Goal: Obtain resource: Download file/media

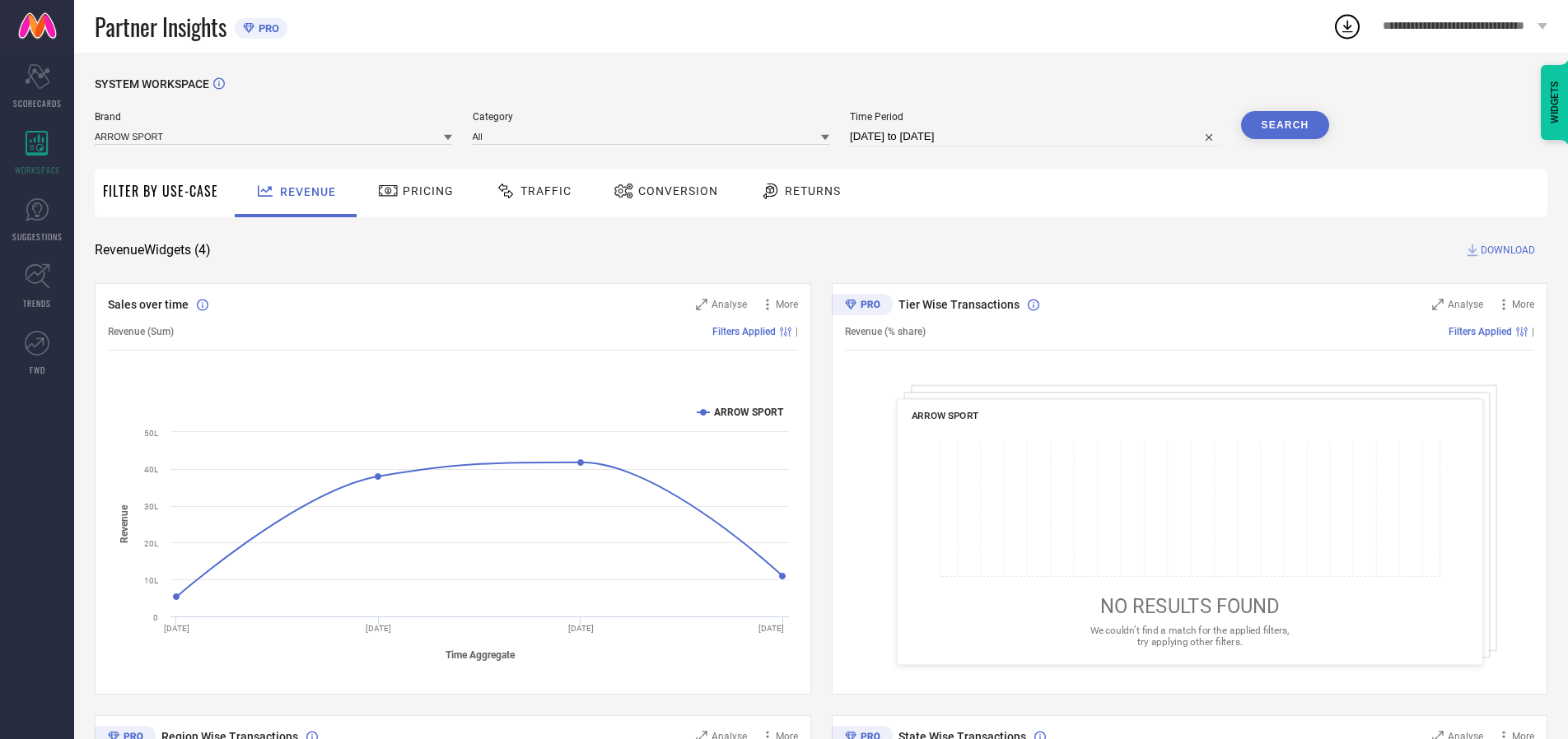
click at [530, 191] on span "Traffic" at bounding box center [546, 191] width 51 height 13
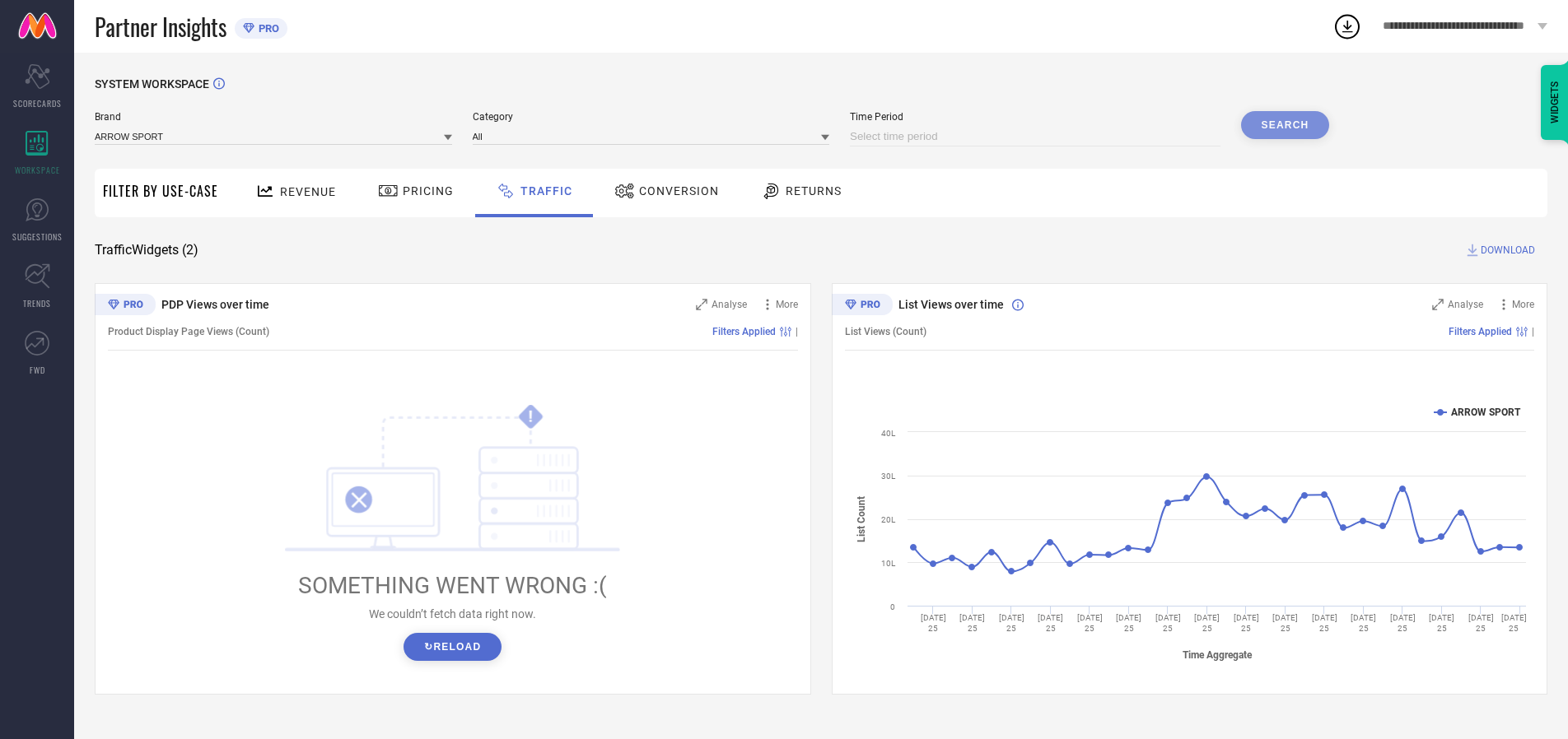
click at [1038, 136] on input at bounding box center [1035, 136] width 371 height 19
select select "9"
select select "2025"
select select "10"
select select "2025"
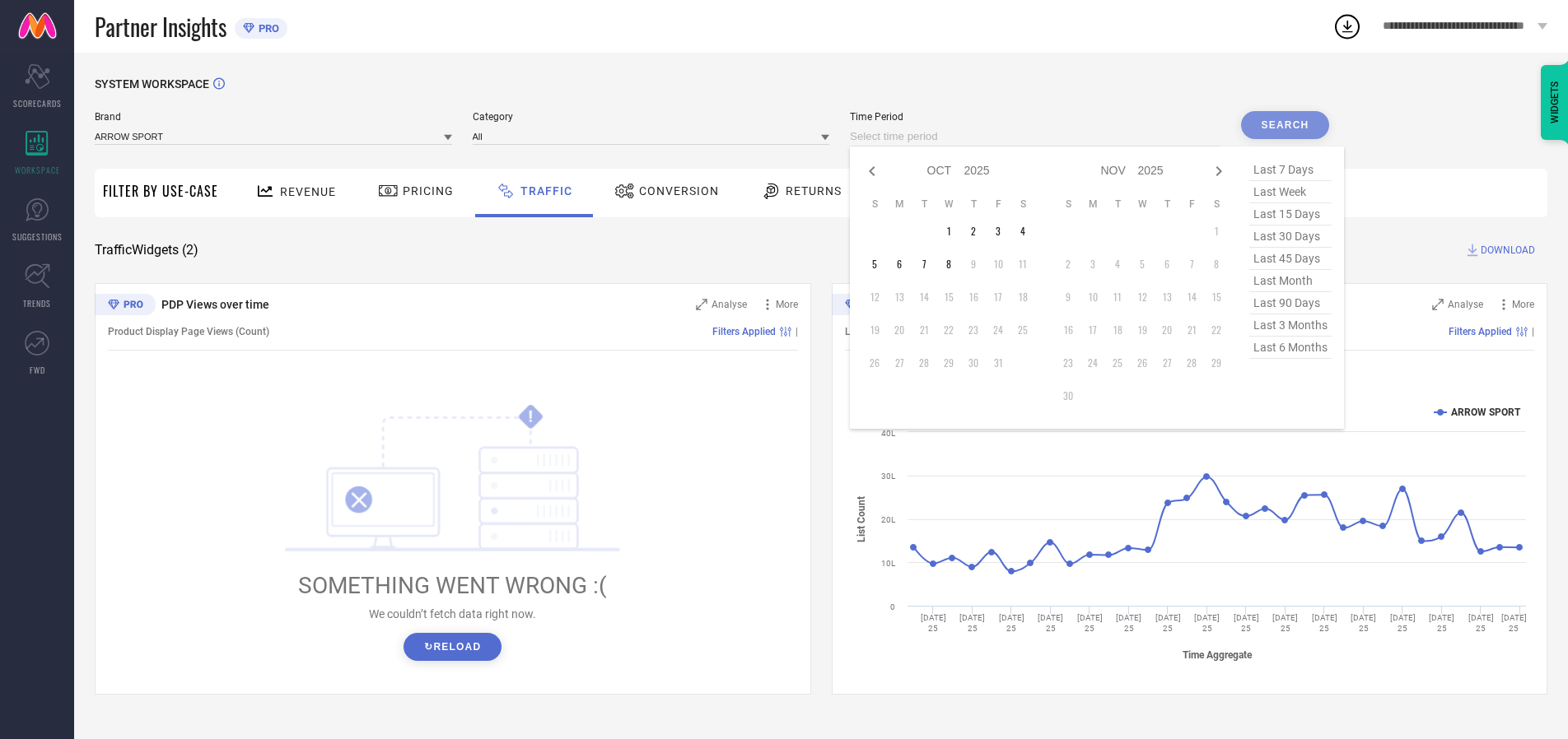
select select "8"
select select "2025"
select select "9"
select select "2025"
click at [1028, 330] on td "27" at bounding box center [1022, 330] width 25 height 25
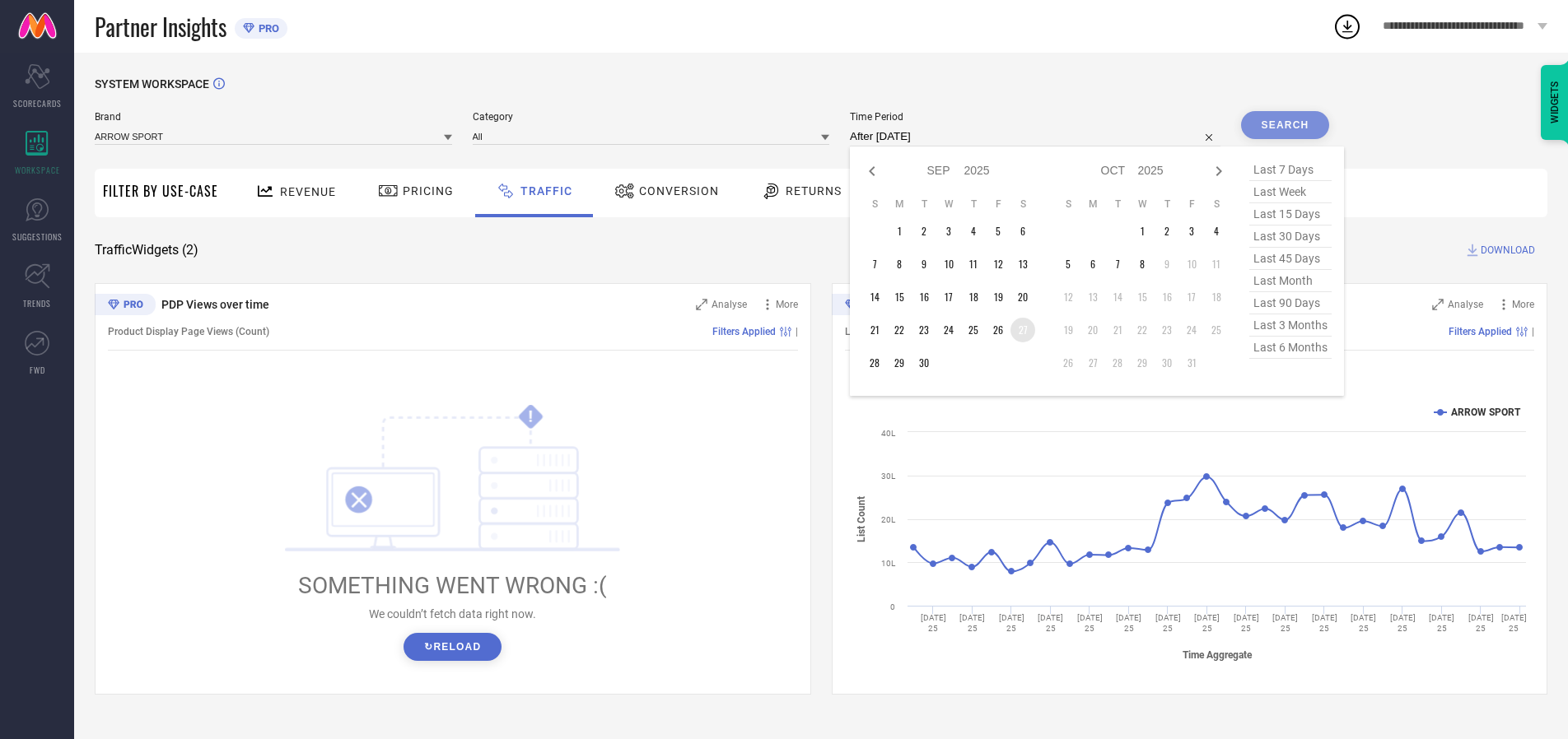
type input "[DATE] to [DATE]"
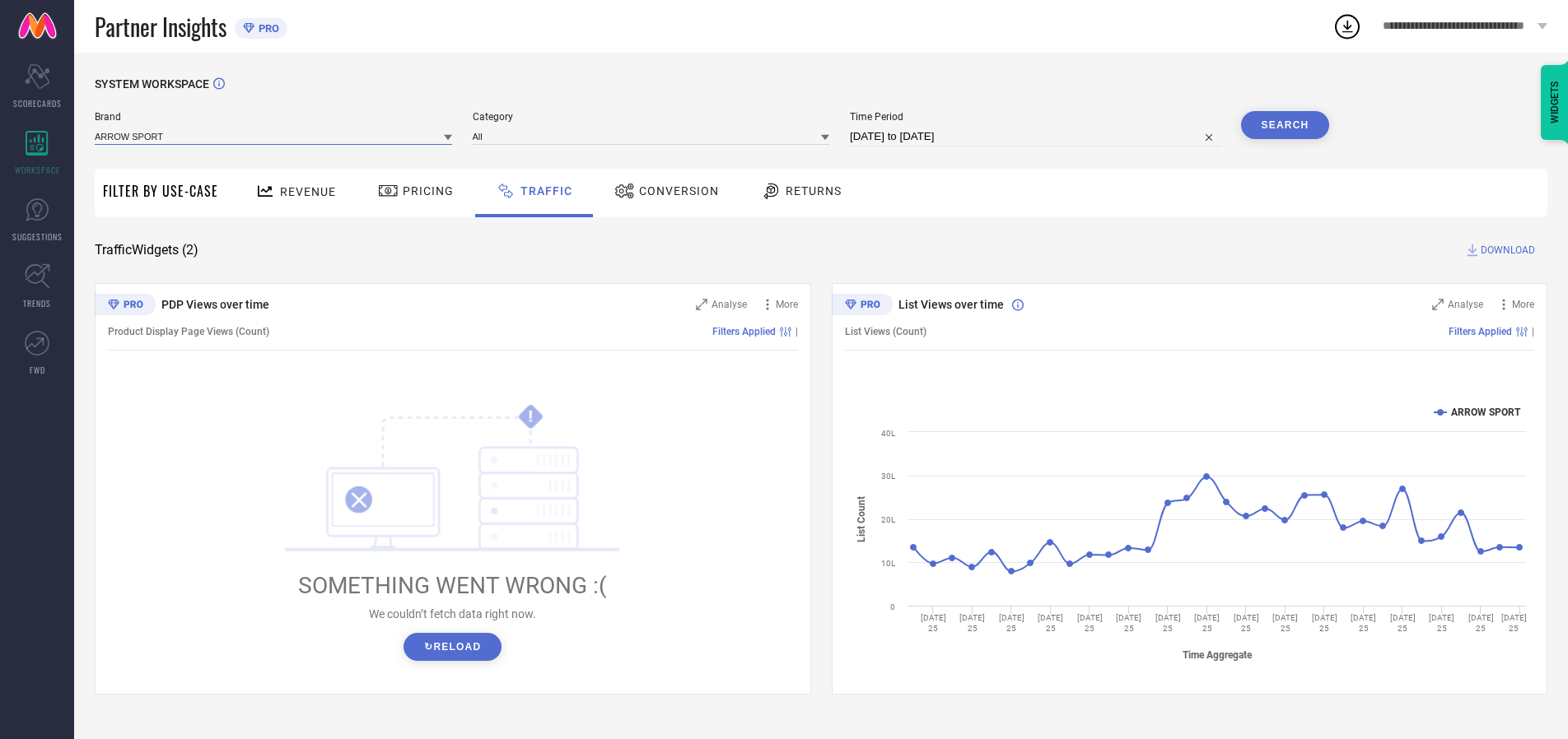
click at [275, 135] on input at bounding box center [274, 136] width 358 height 18
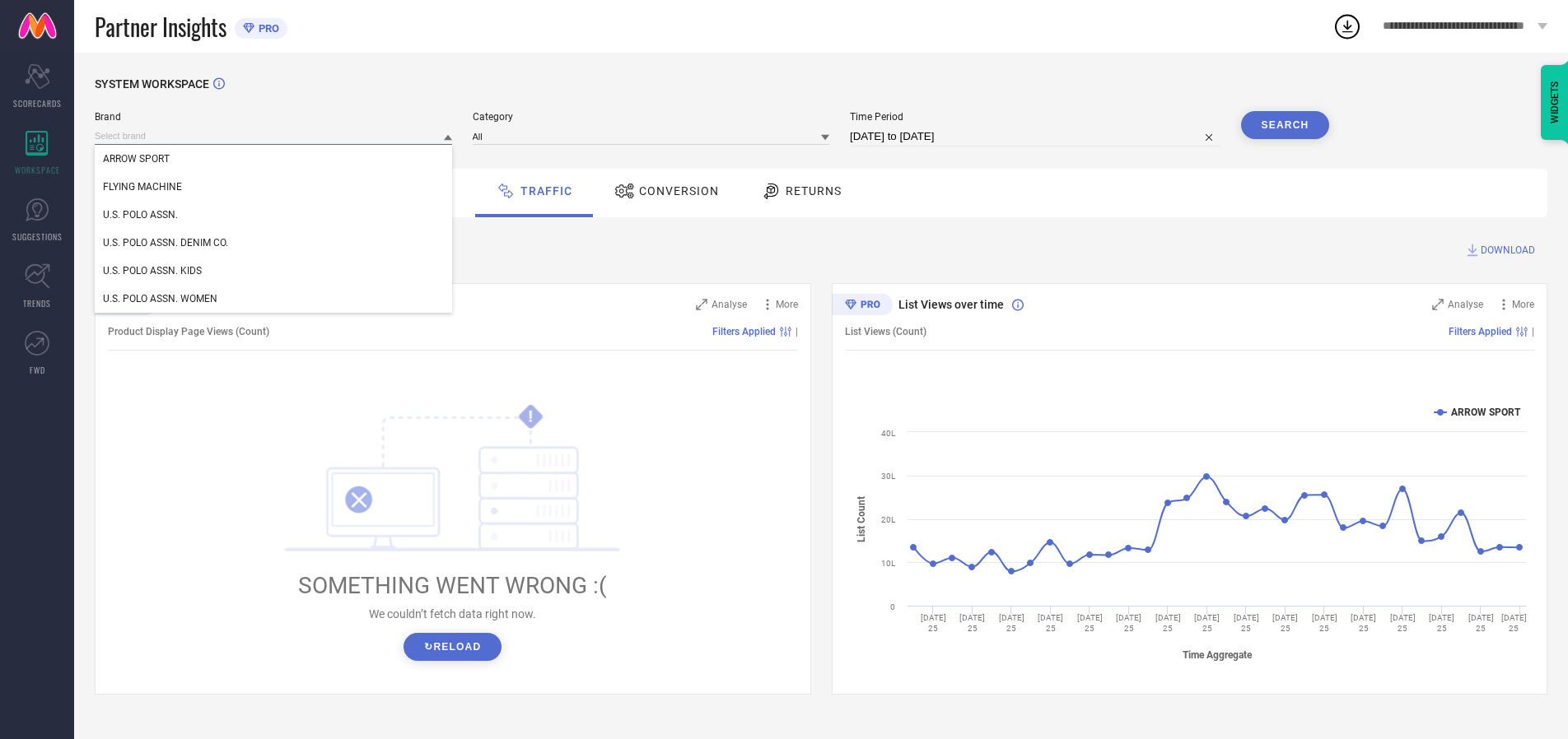
click at [275, 135] on input at bounding box center [274, 136] width 358 height 18
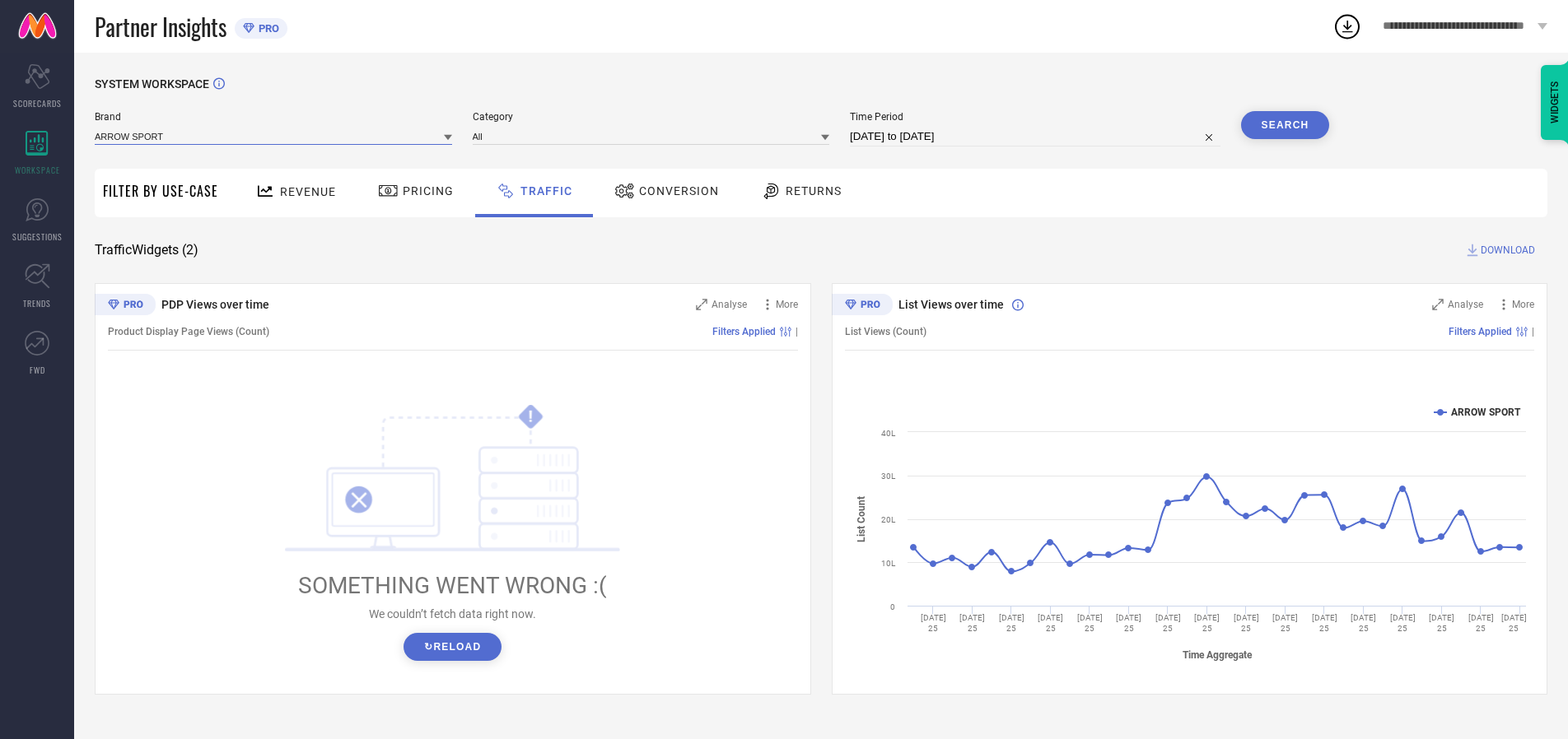
click at [275, 135] on input at bounding box center [274, 136] width 358 height 18
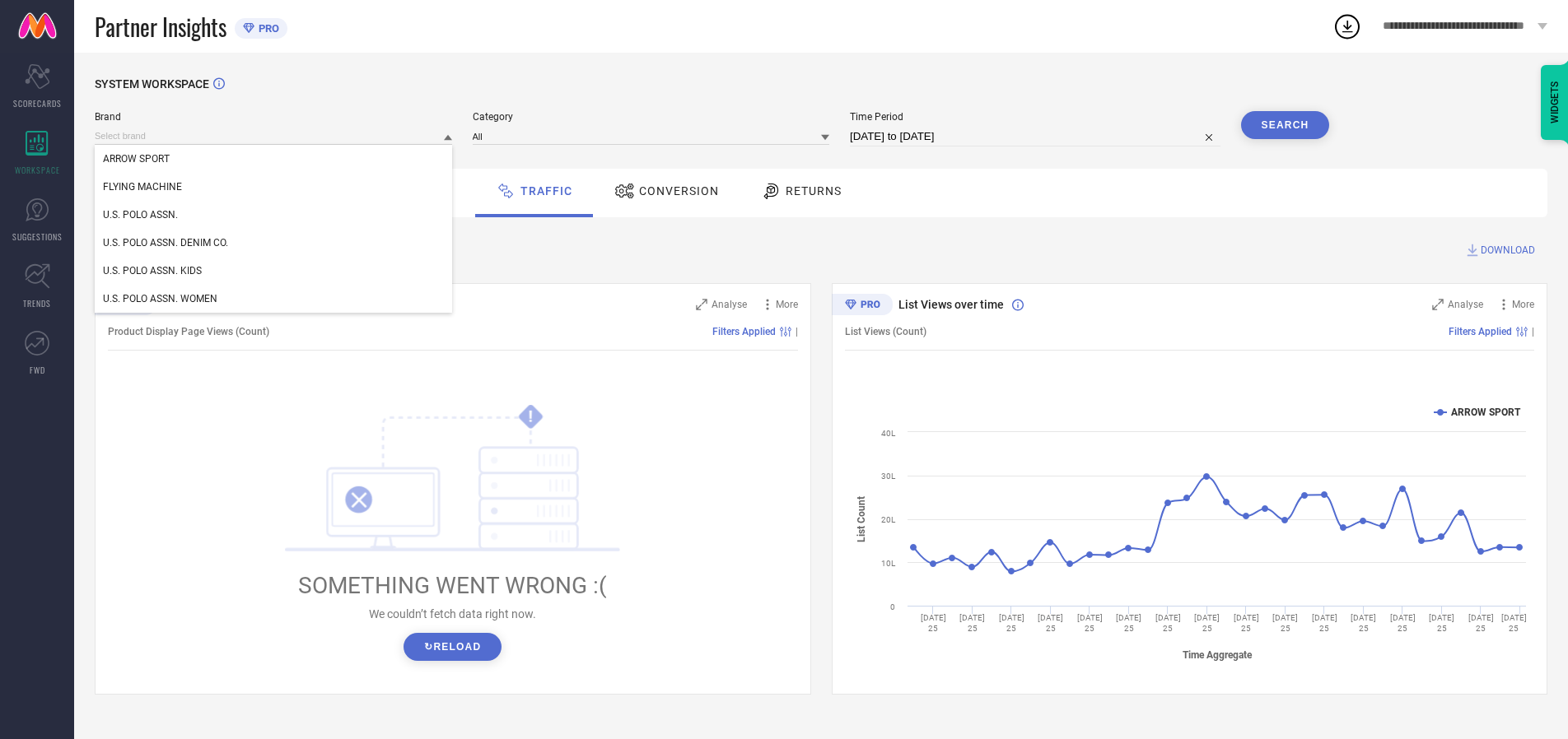
click at [275, 215] on div "U.S. POLO ASSN." at bounding box center [274, 215] width 358 height 28
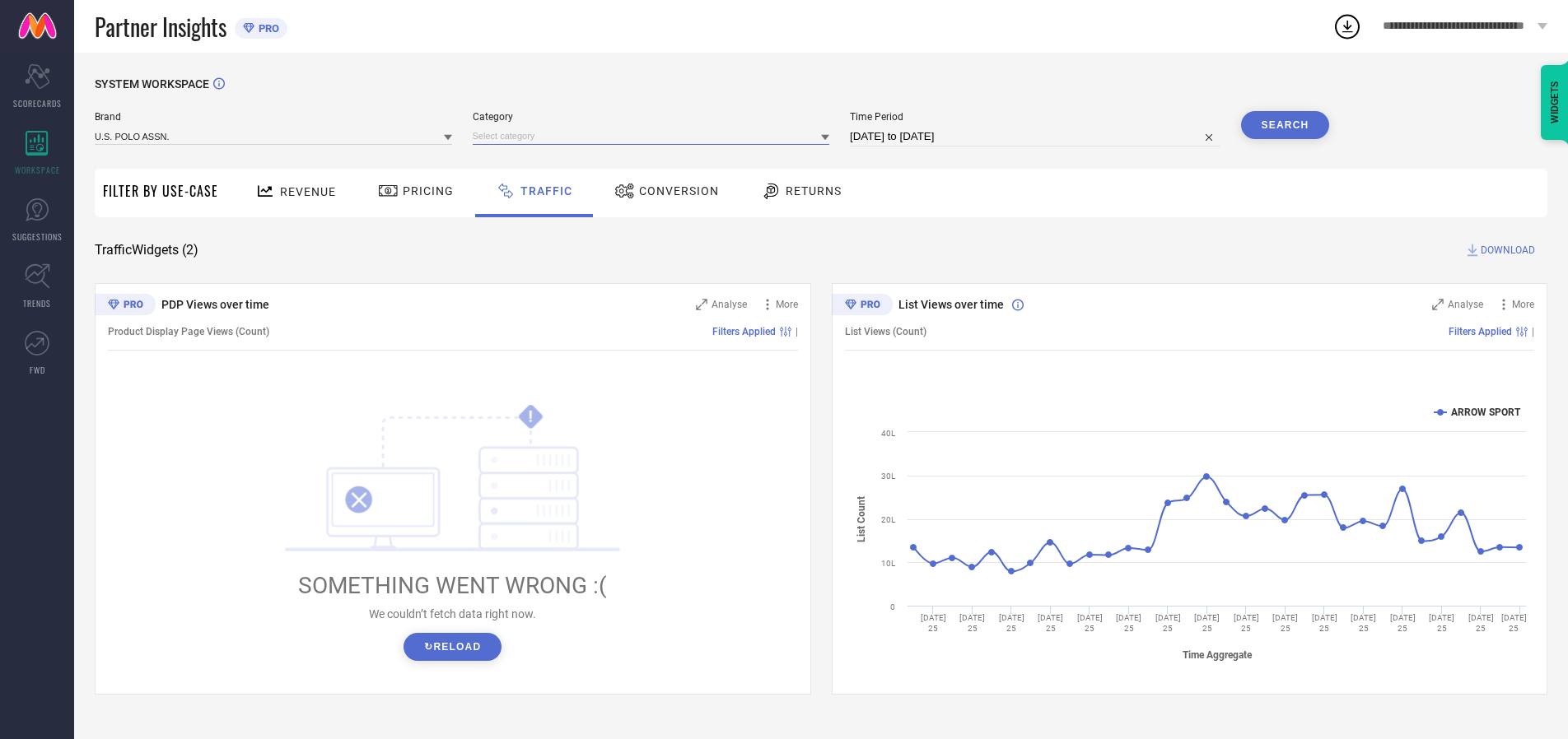
click at [654, 135] on input at bounding box center [652, 136] width 358 height 18
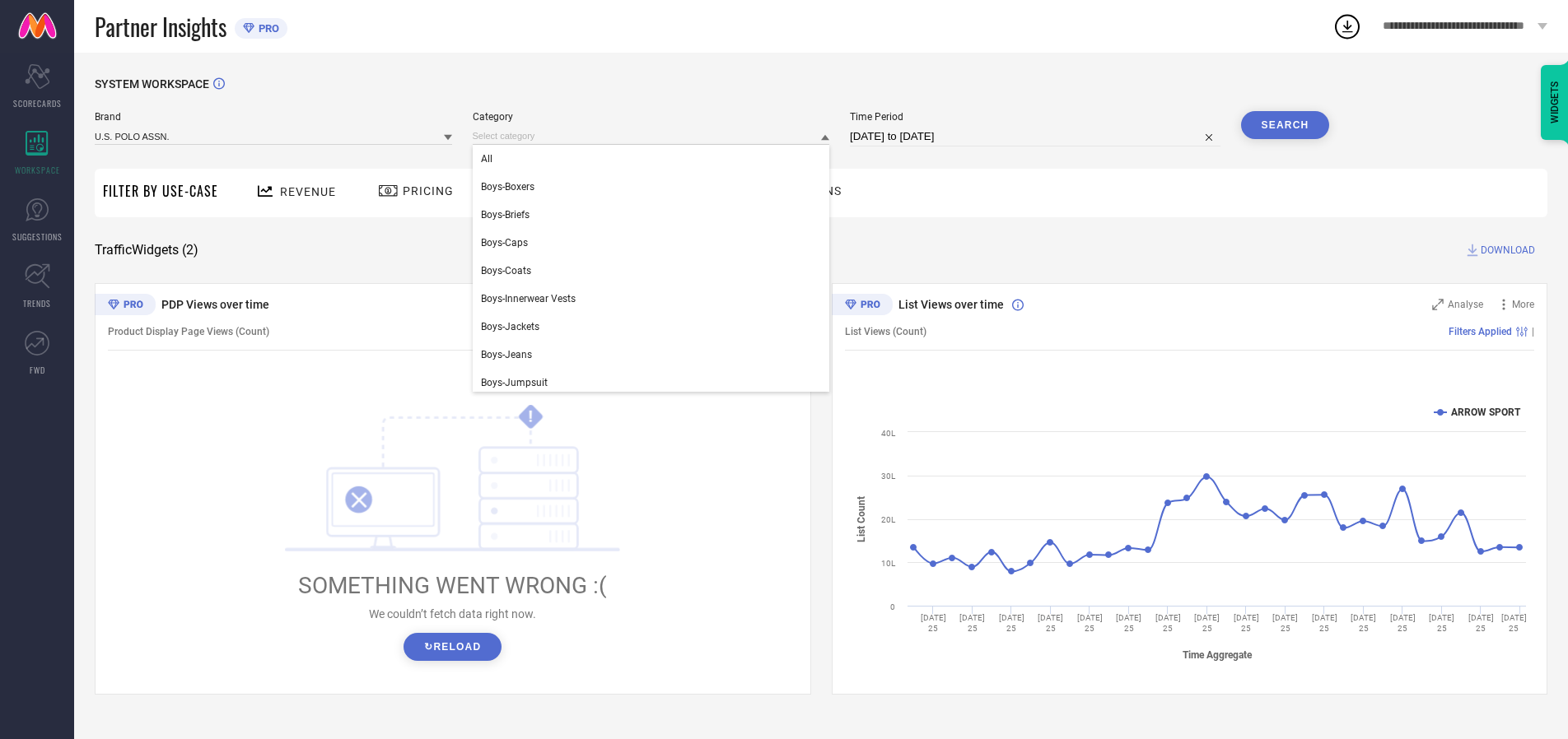
click at [654, 158] on div "All" at bounding box center [652, 158] width 358 height 28
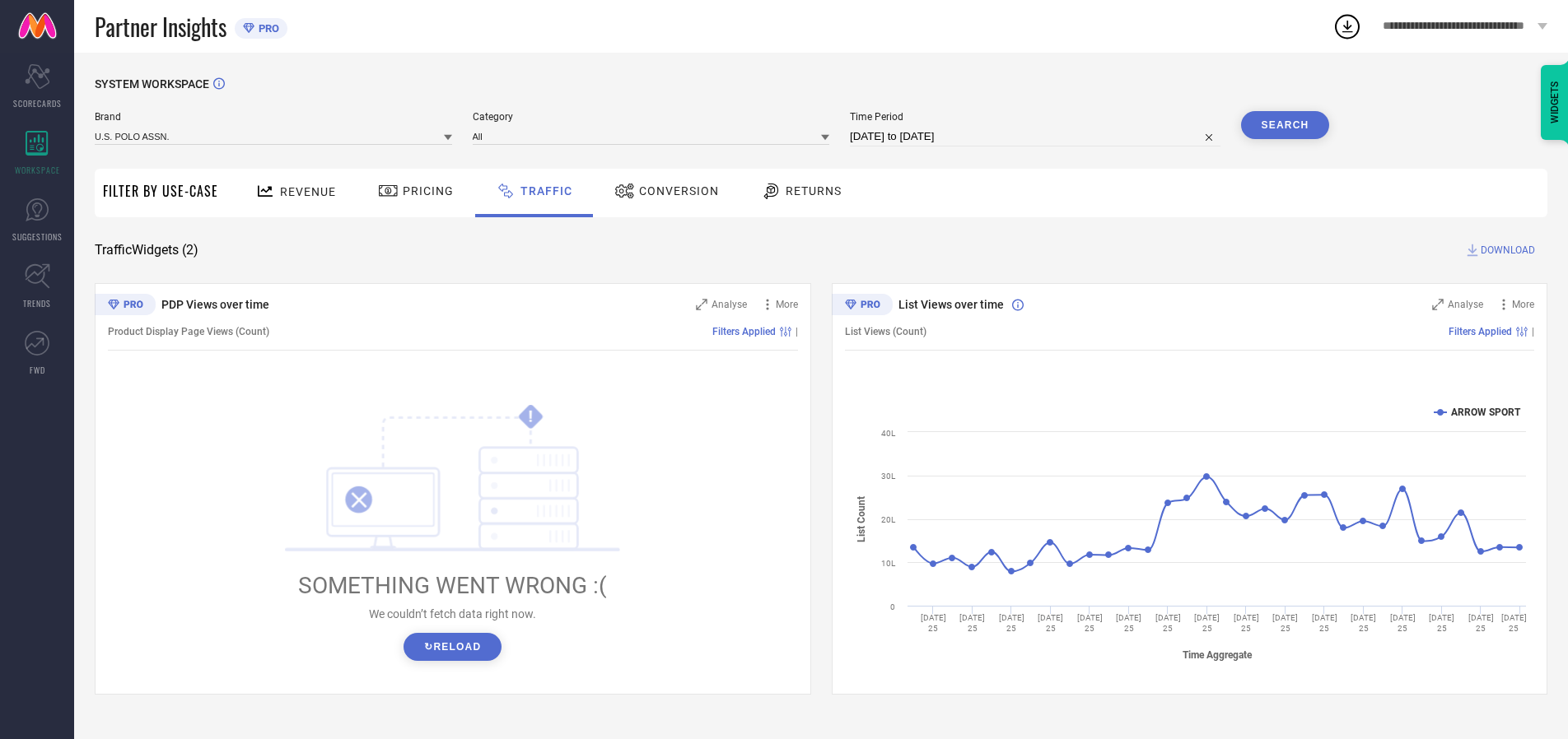
click at [1285, 125] on button "Search" at bounding box center [1286, 125] width 89 height 28
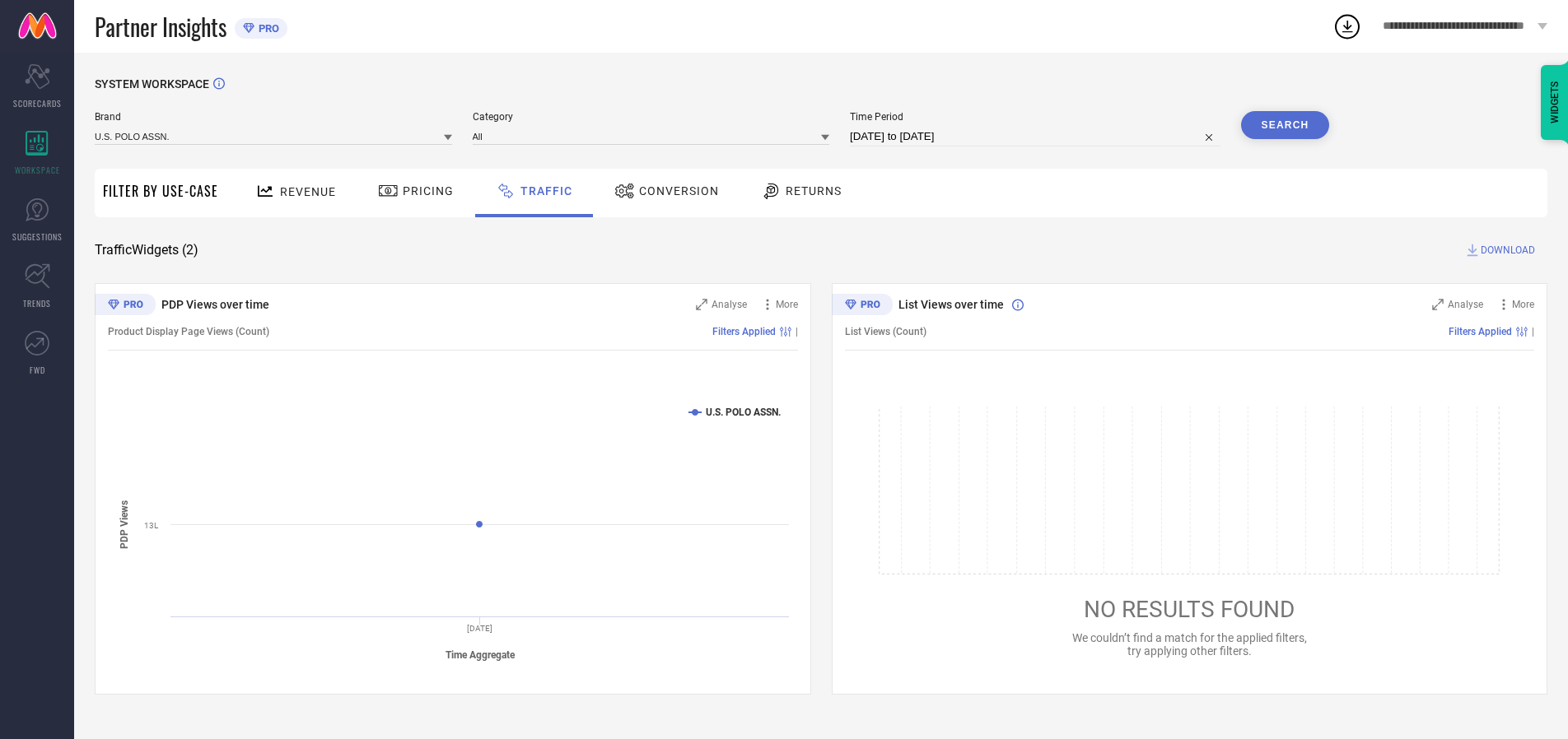
click at [1505, 251] on span "DOWNLOAD" at bounding box center [1508, 251] width 54 height 17
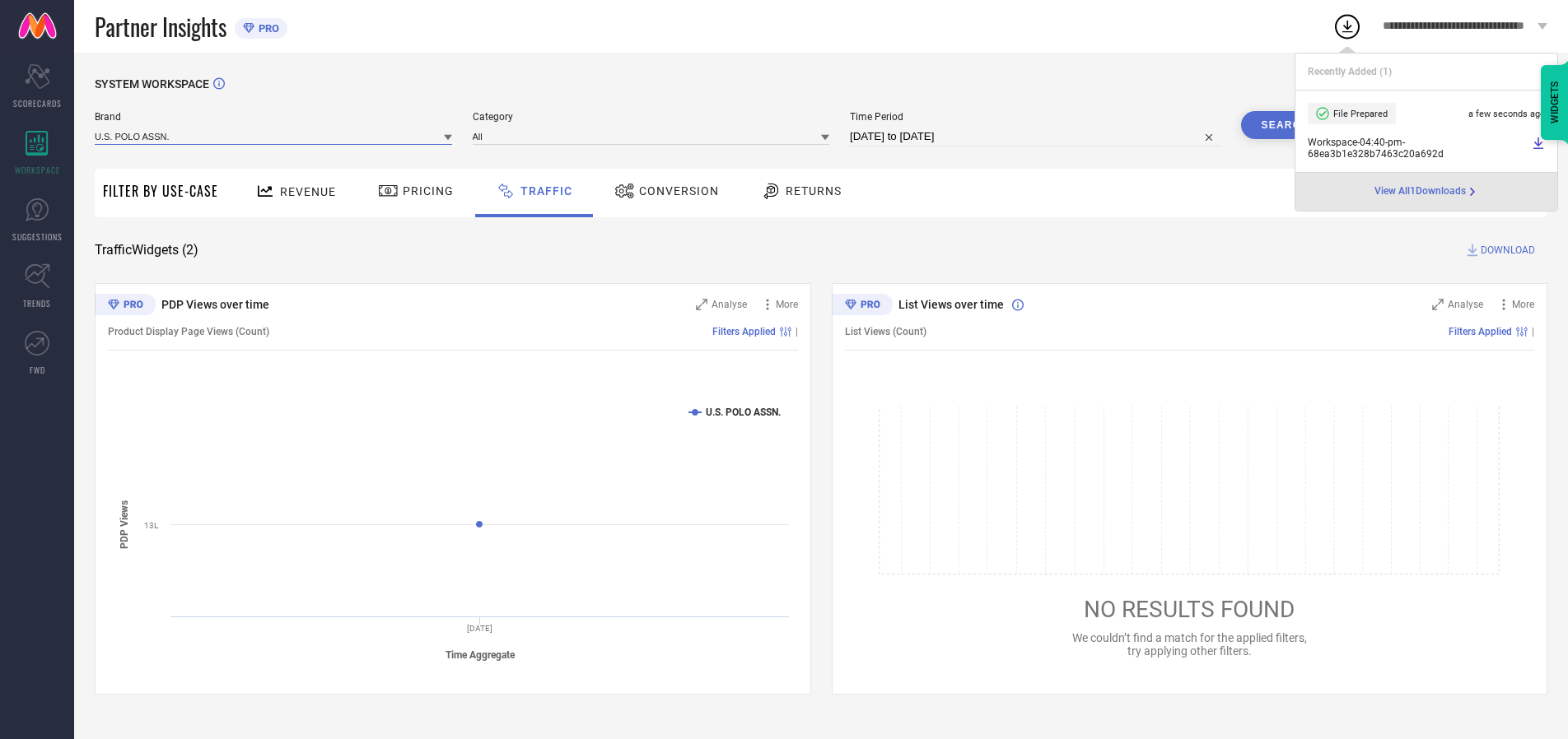
click at [275, 135] on input at bounding box center [274, 136] width 358 height 18
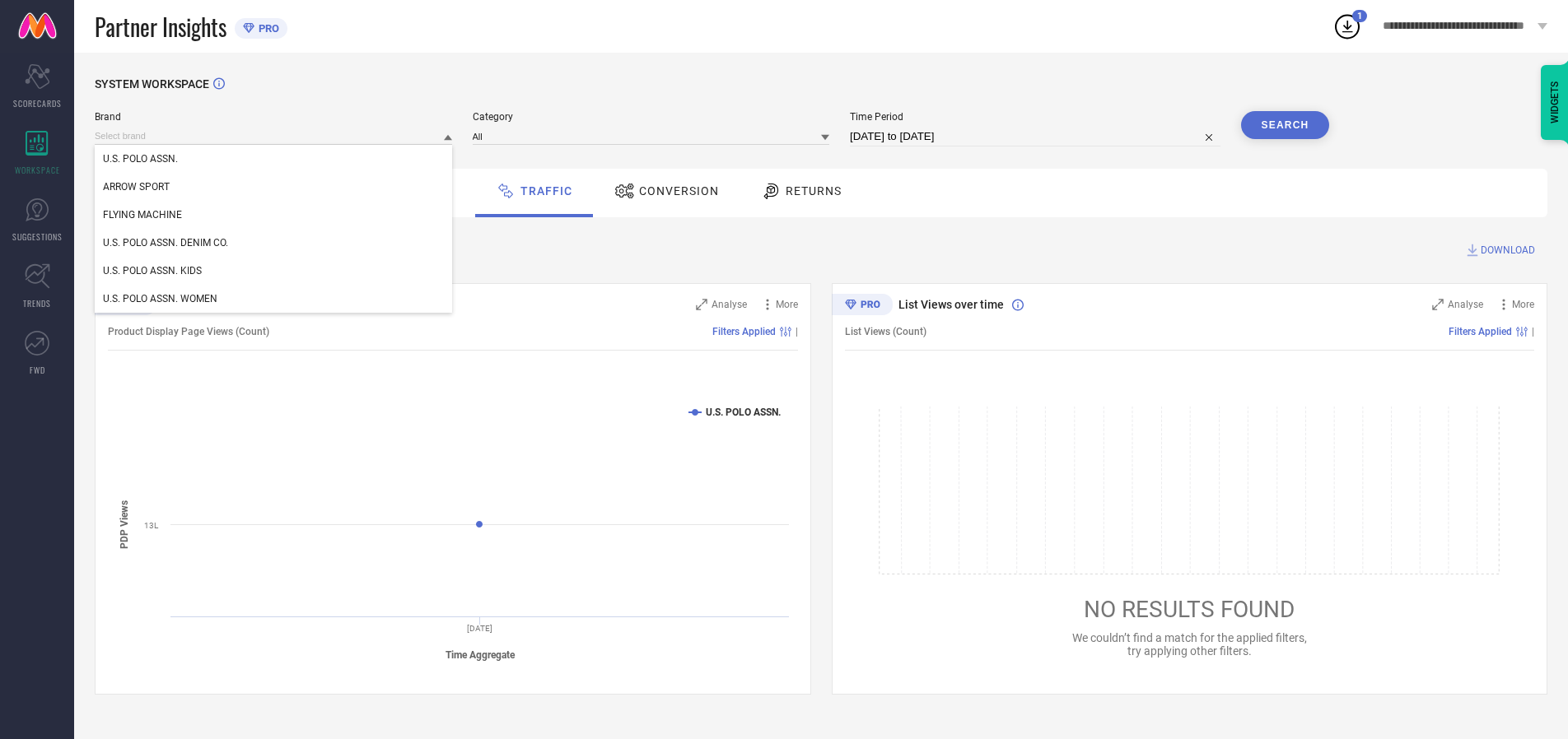
click at [275, 243] on div "U.S. POLO ASSN. DENIM CO." at bounding box center [274, 242] width 358 height 28
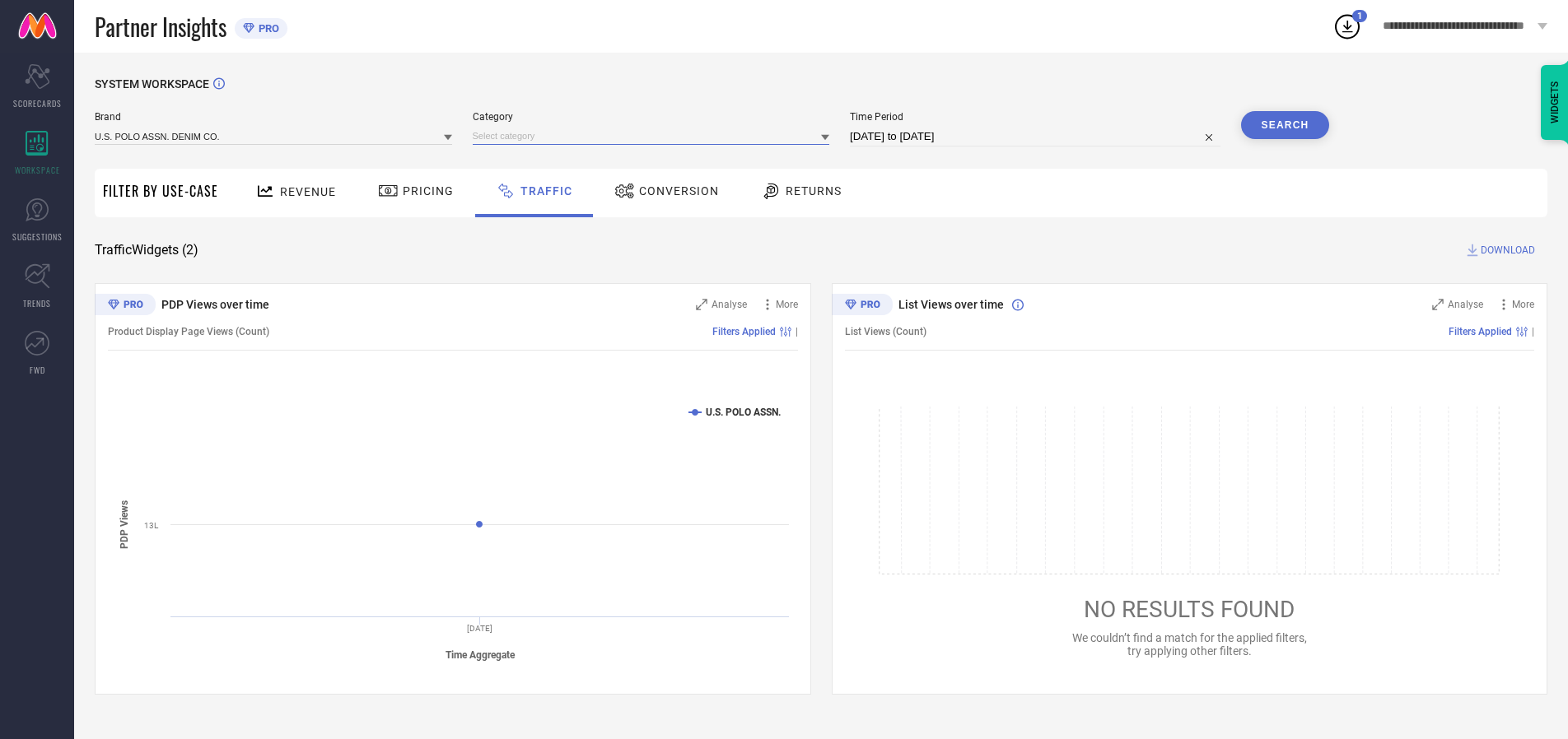
click at [654, 135] on input at bounding box center [652, 136] width 358 height 18
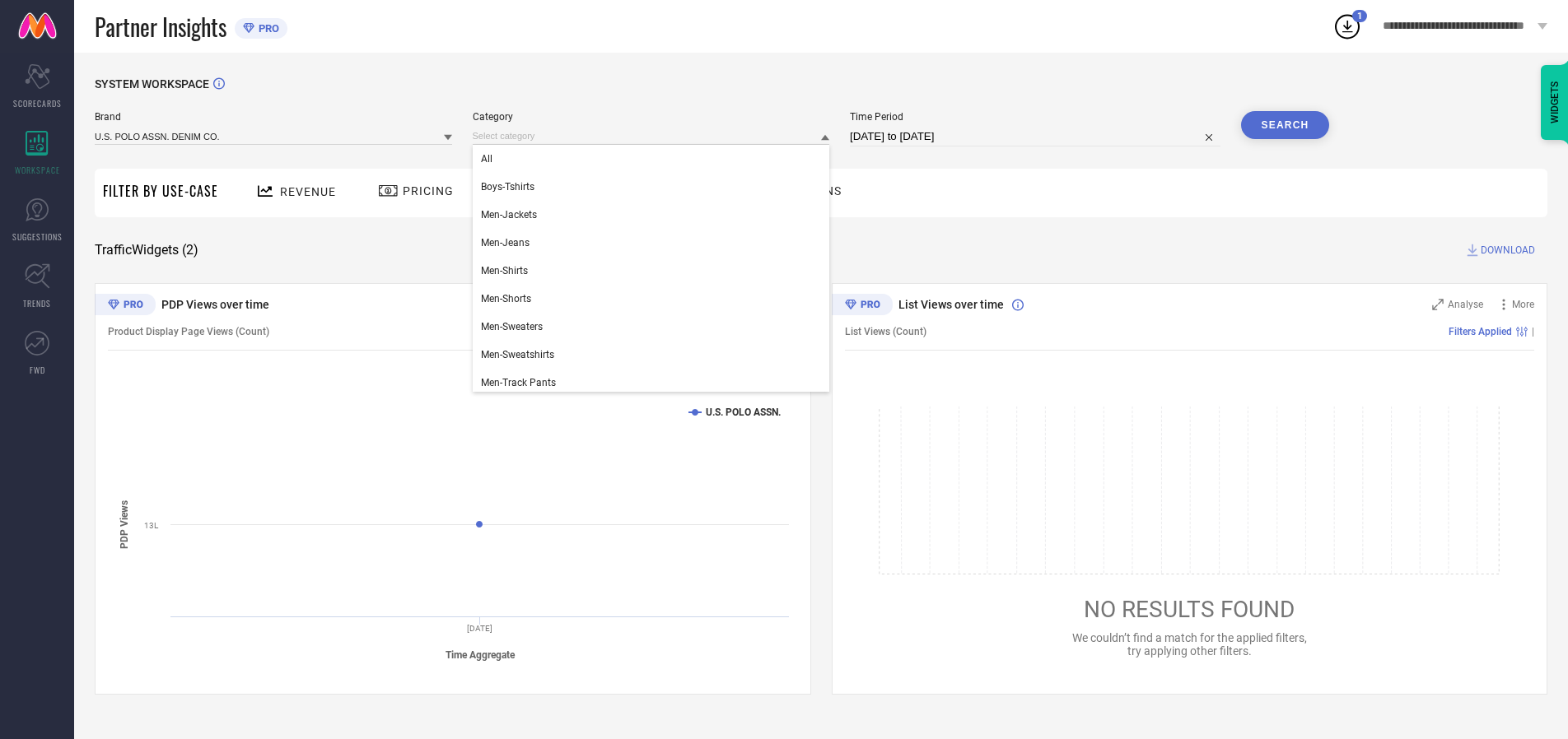
click at [654, 158] on div "All" at bounding box center [652, 158] width 358 height 28
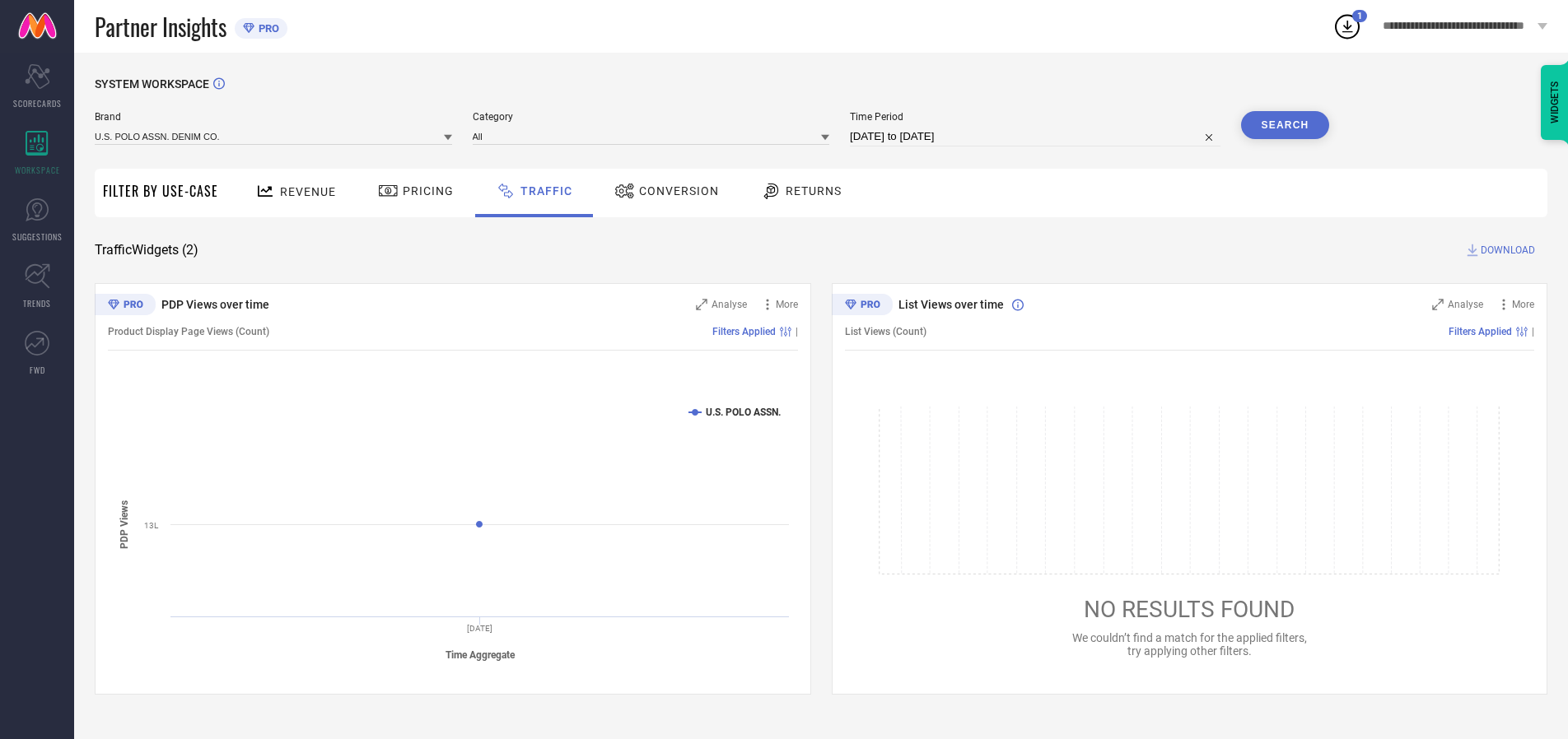
click at [1285, 125] on button "Search" at bounding box center [1286, 125] width 89 height 28
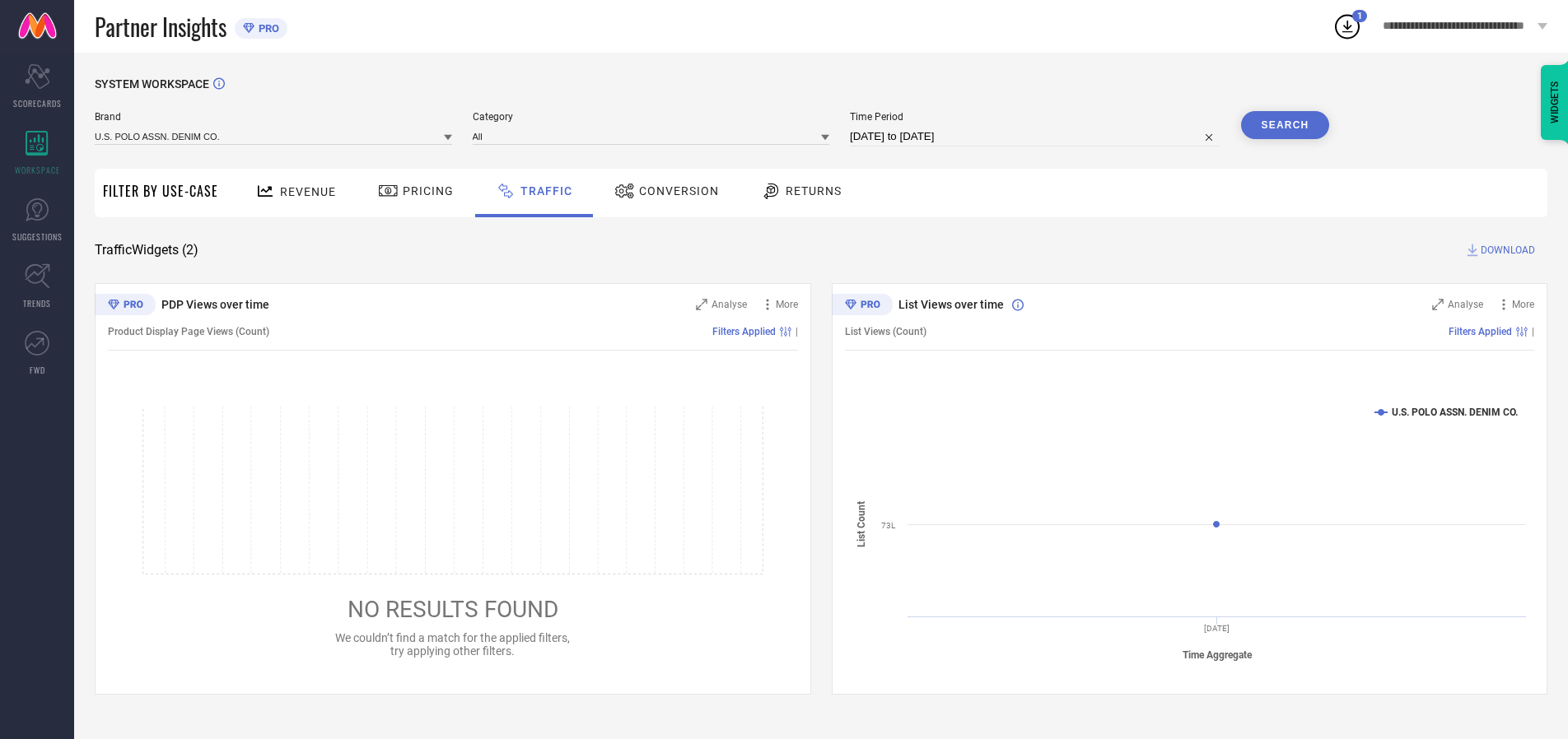
click at [1505, 251] on span "DOWNLOAD" at bounding box center [1508, 251] width 54 height 17
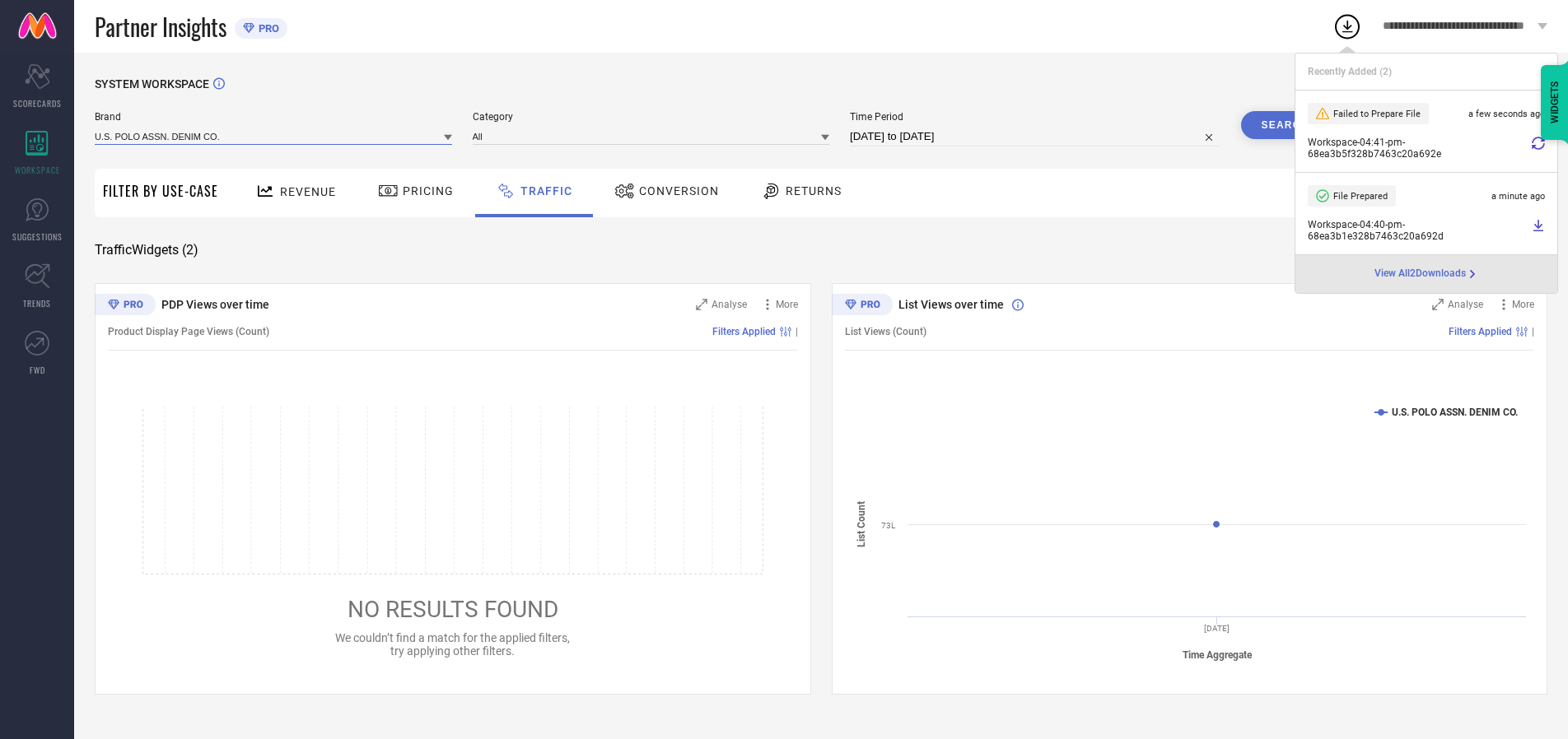
click at [275, 135] on input at bounding box center [274, 136] width 358 height 18
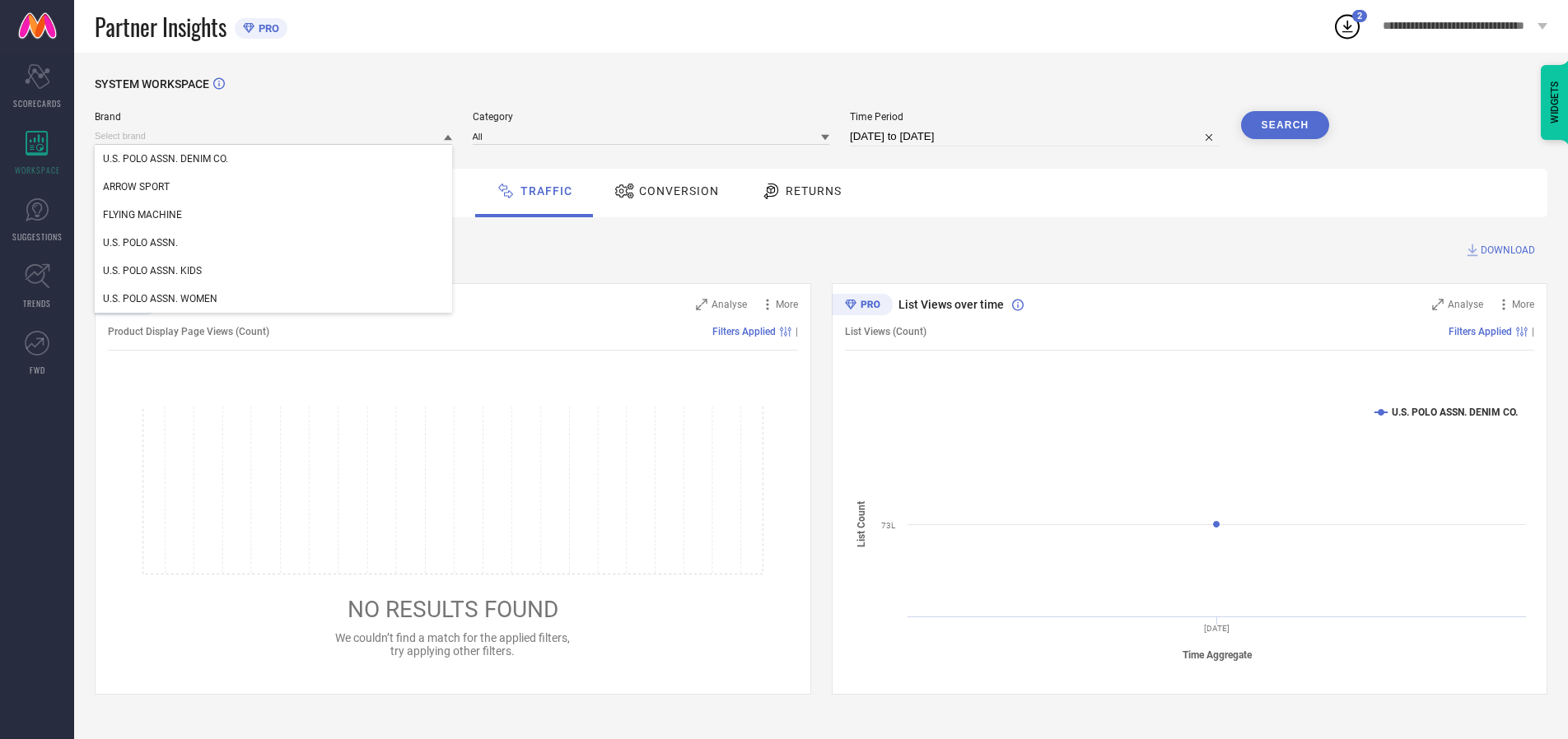
click at [275, 271] on div "U.S. POLO ASSN. KIDS" at bounding box center [274, 271] width 358 height 28
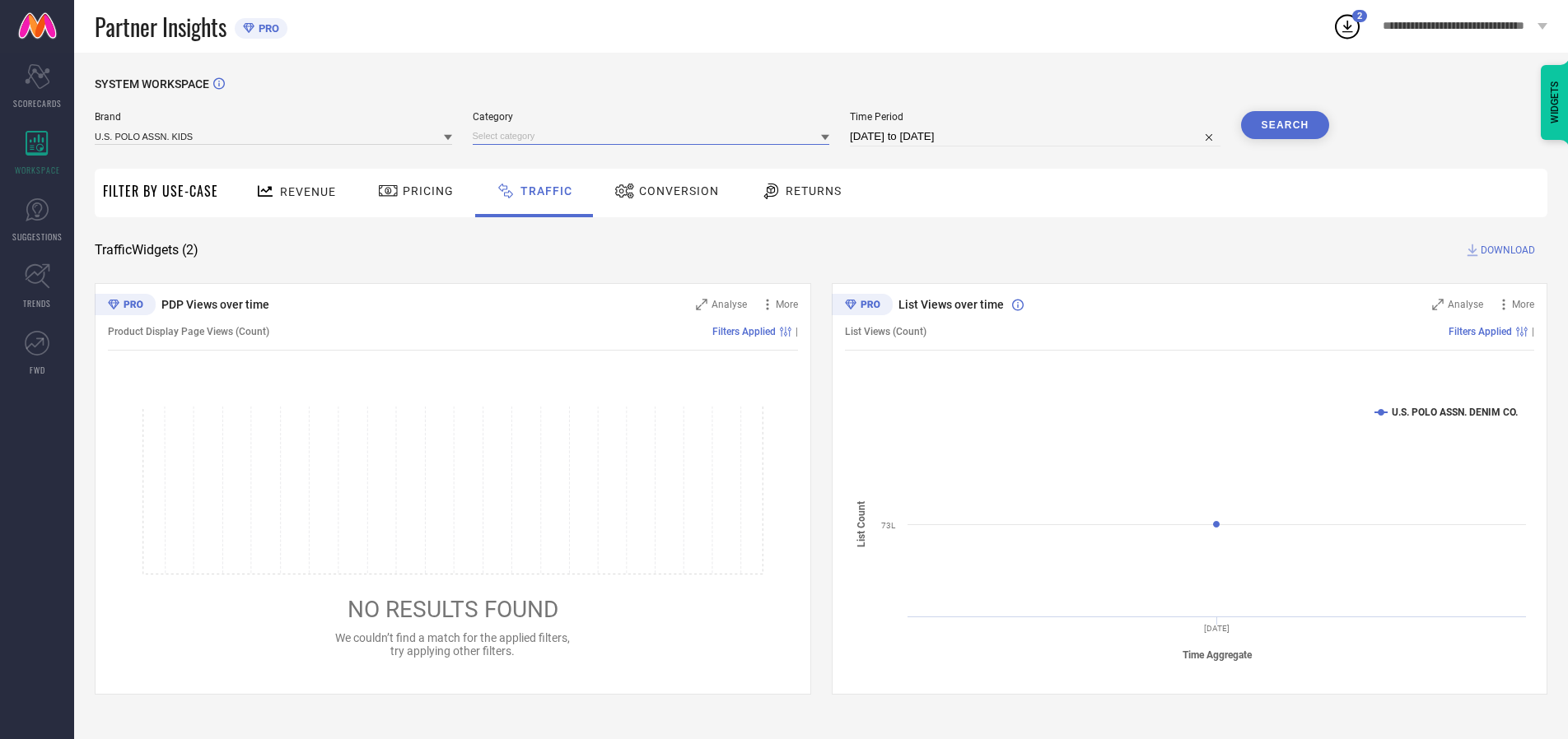
click at [654, 135] on input at bounding box center [652, 136] width 358 height 18
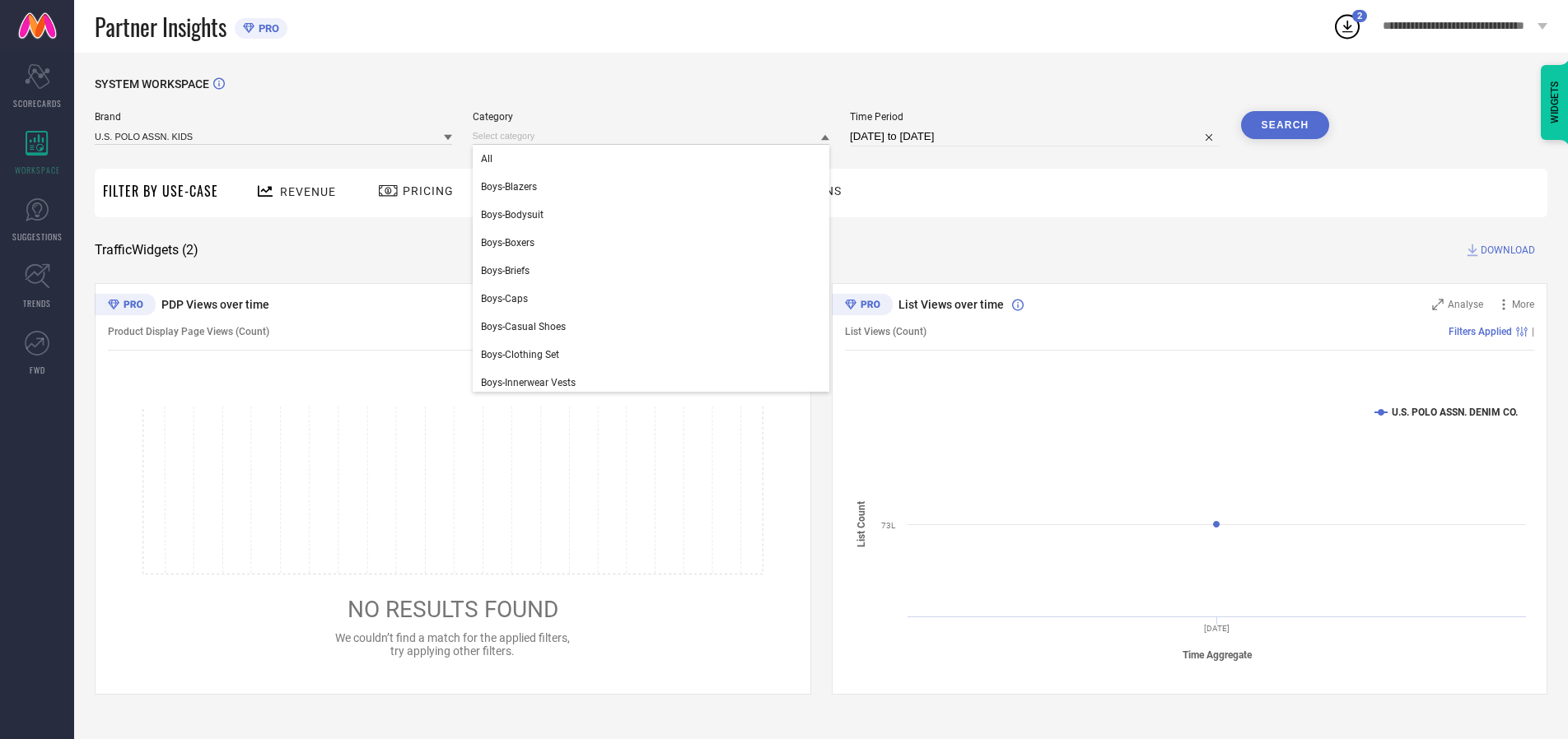
click at [654, 158] on div "All" at bounding box center [652, 158] width 358 height 28
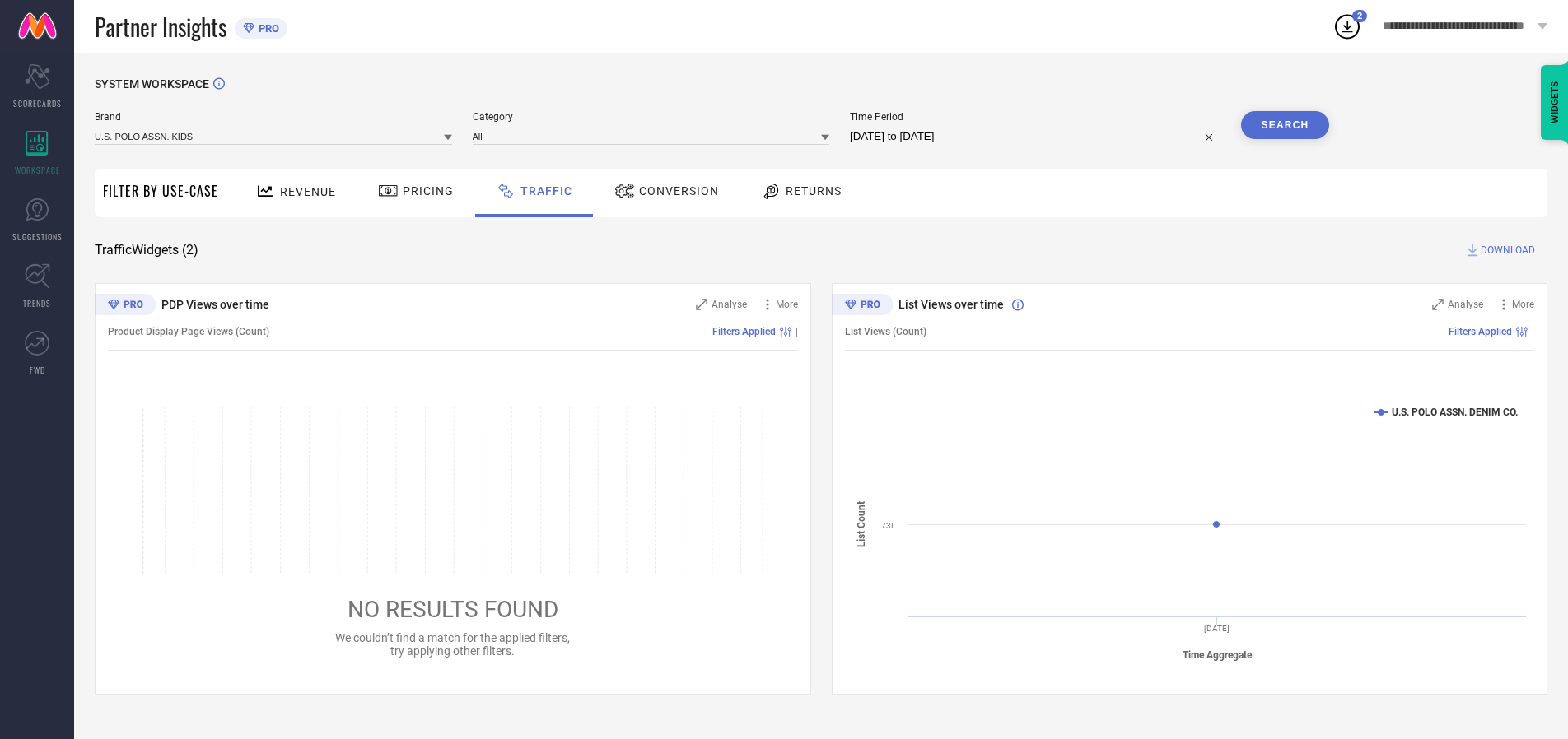
click at [1285, 125] on button "Search" at bounding box center [1286, 125] width 89 height 28
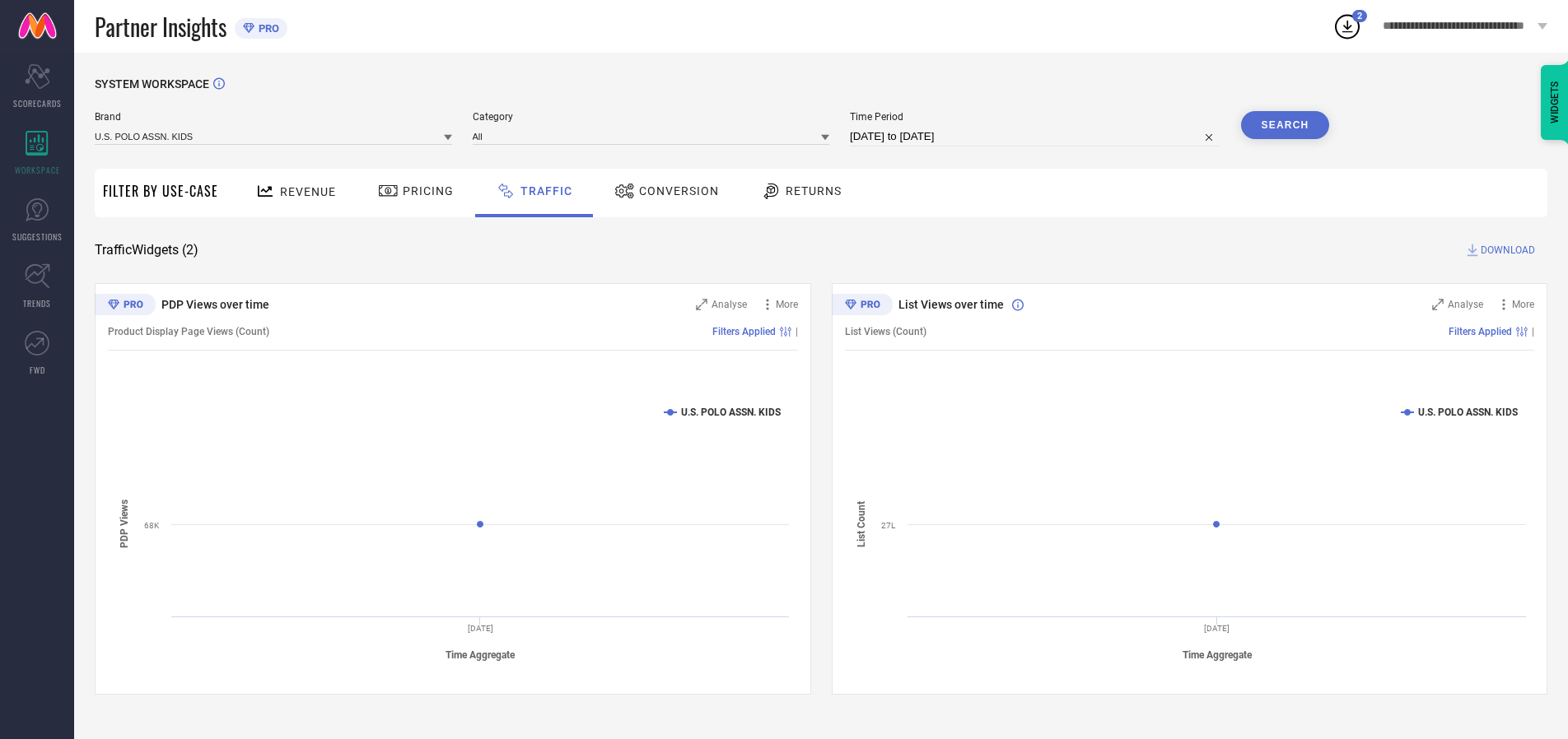
click at [1505, 251] on span "DOWNLOAD" at bounding box center [1508, 251] width 54 height 17
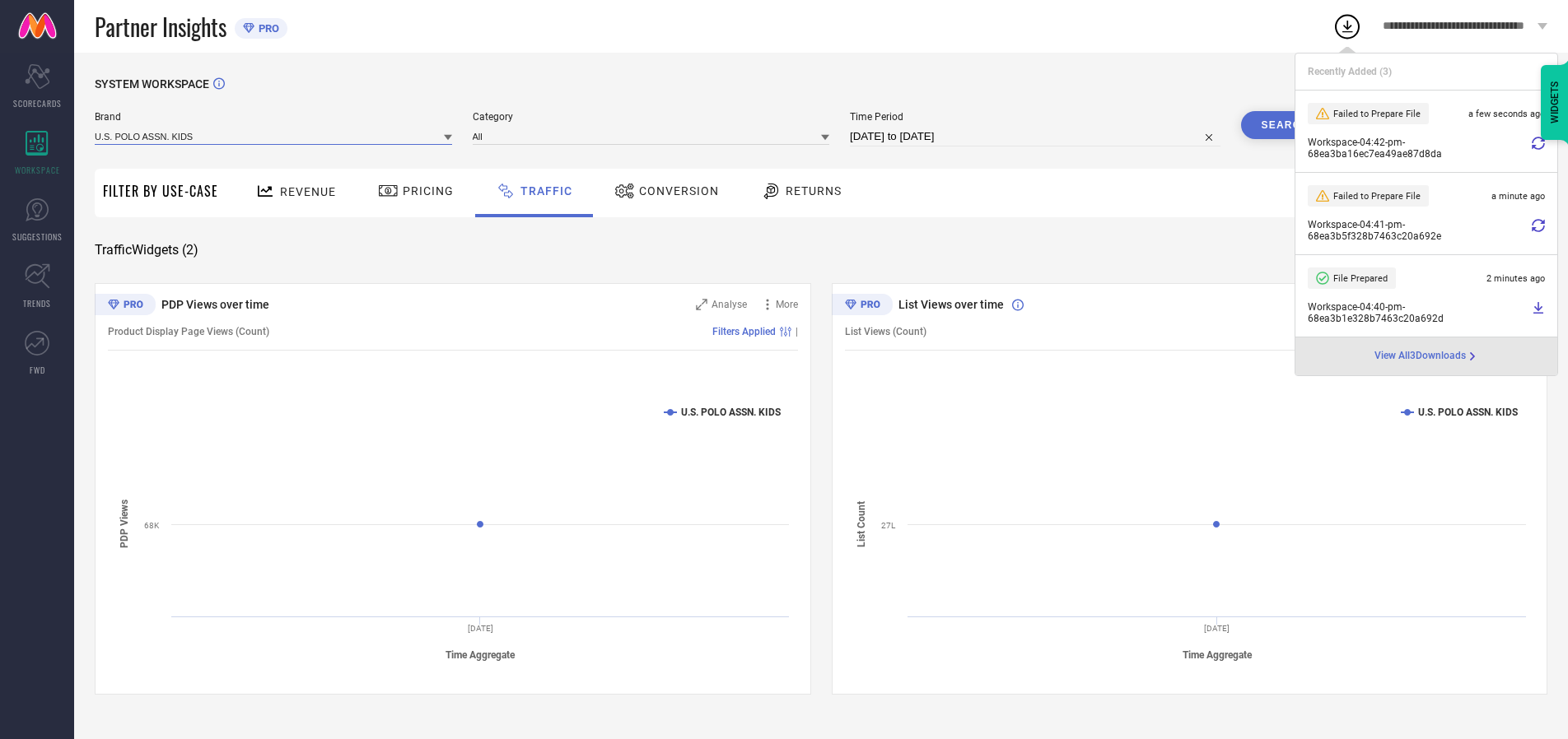
click at [275, 135] on input at bounding box center [274, 136] width 358 height 18
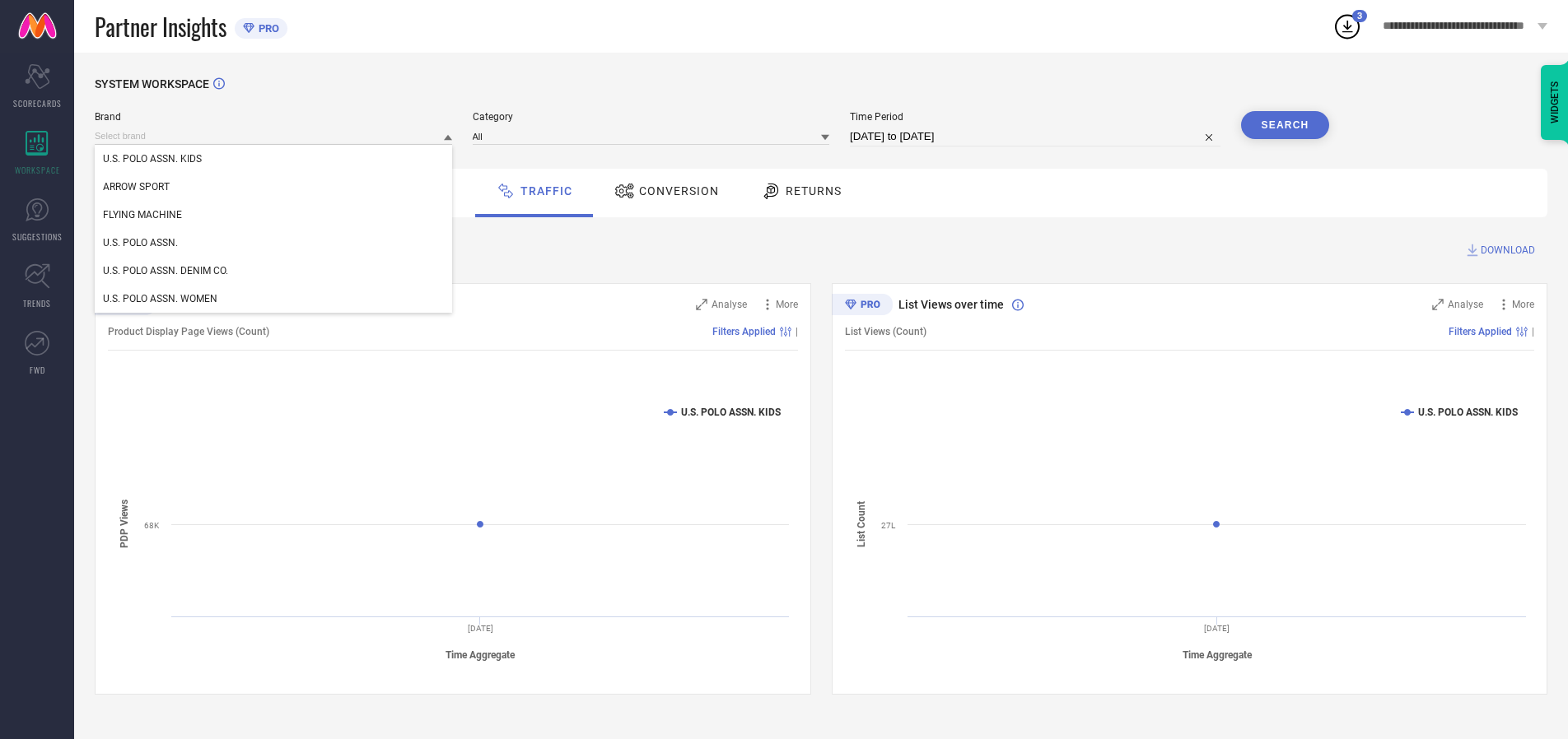
click at [275, 299] on div "U.S. POLO ASSN. WOMEN" at bounding box center [274, 299] width 358 height 28
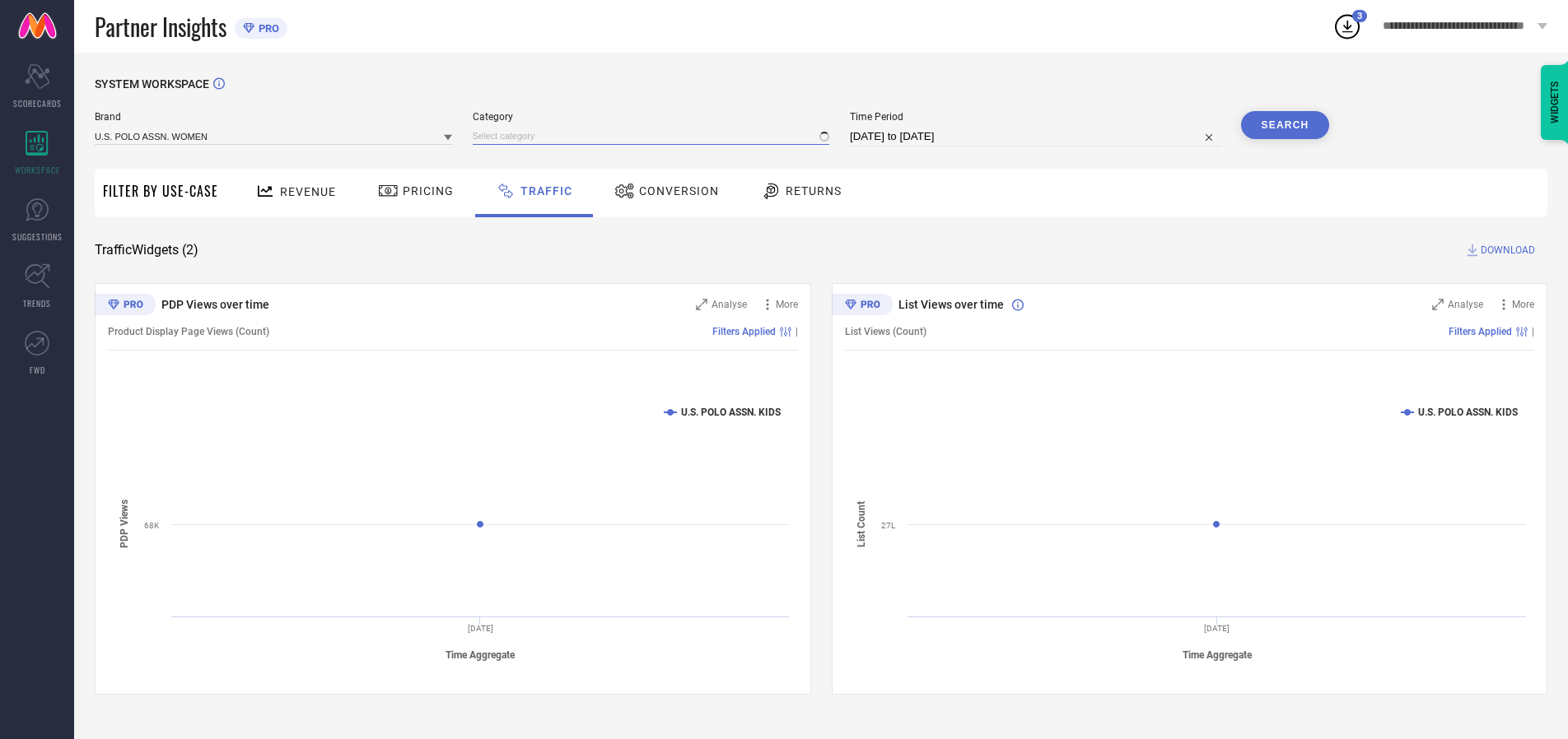
click at [654, 135] on input at bounding box center [652, 136] width 358 height 18
